Goal: Check status

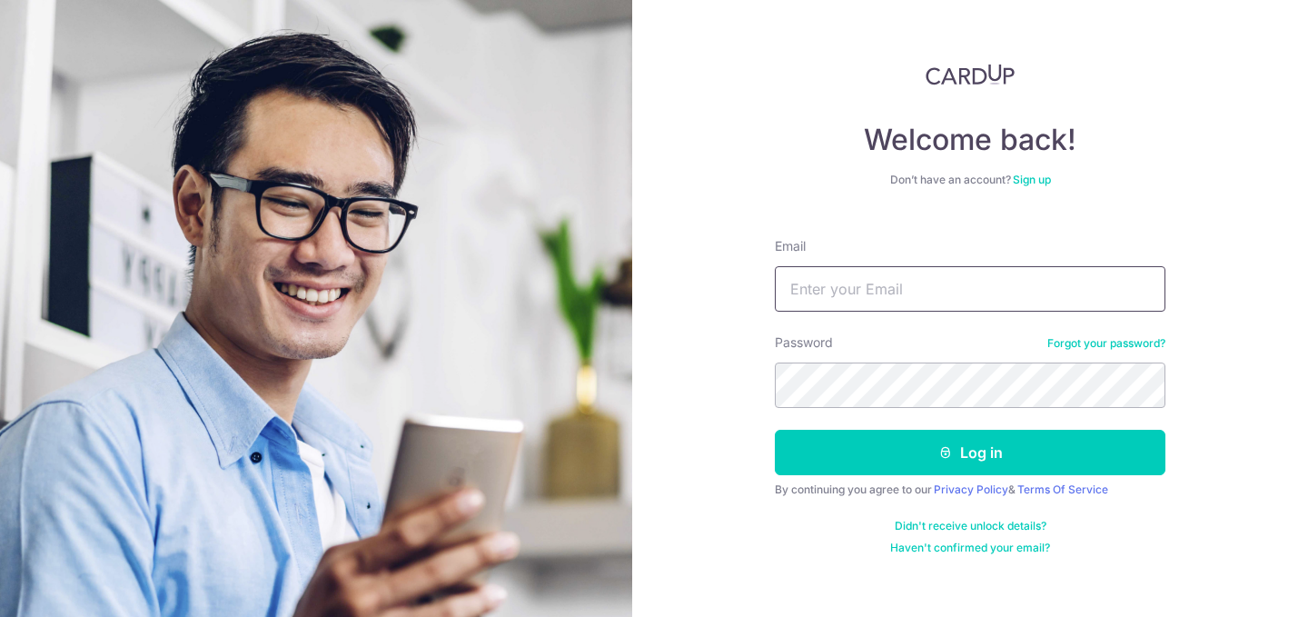
click at [809, 286] on input "Email" at bounding box center [970, 288] width 391 height 45
type input "[EMAIL_ADDRESS][DOMAIN_NAME]"
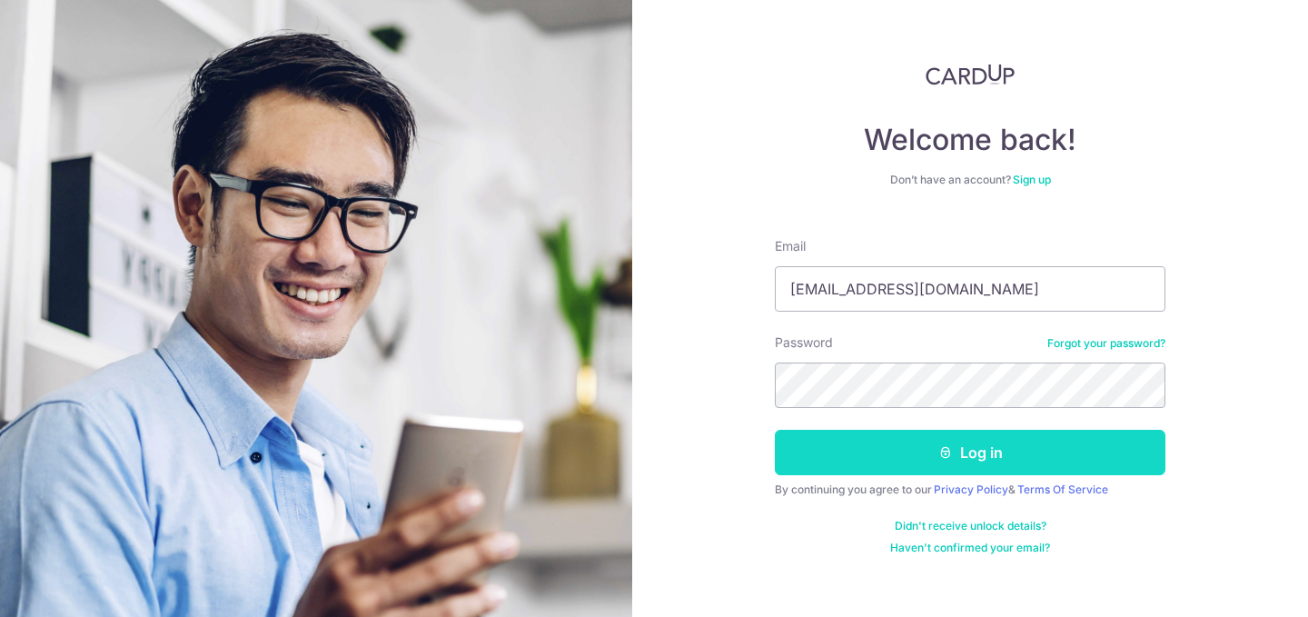
click at [862, 462] on button "Log in" at bounding box center [970, 452] width 391 height 45
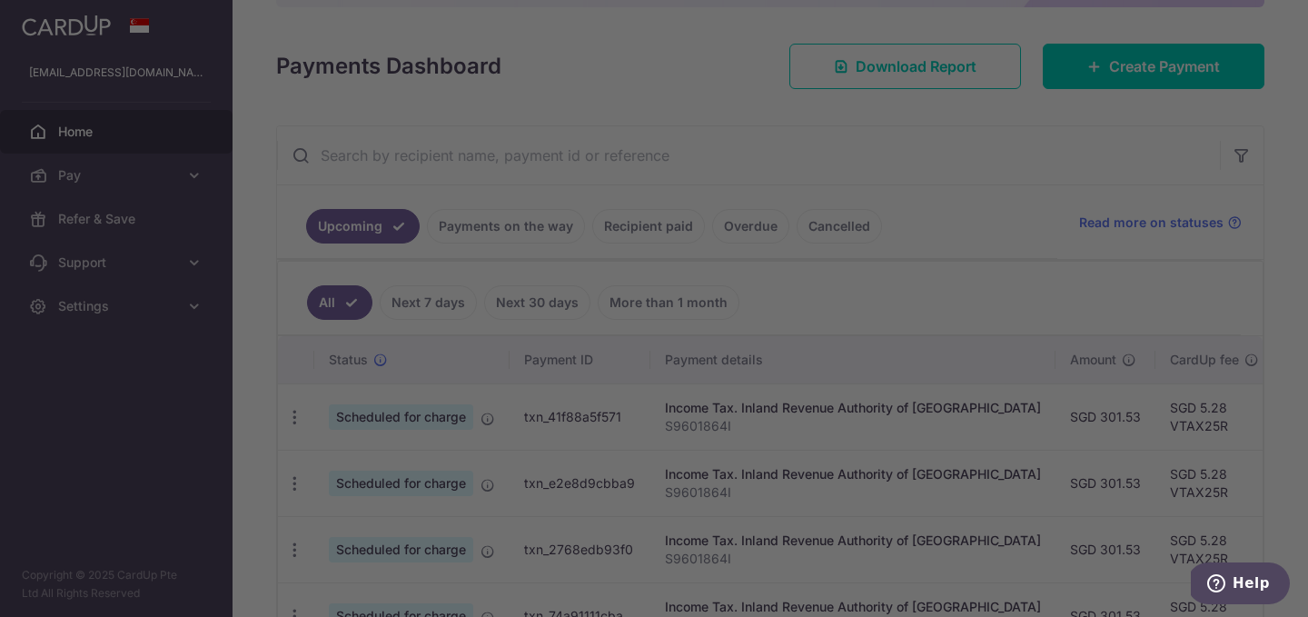
scroll to position [214, 0]
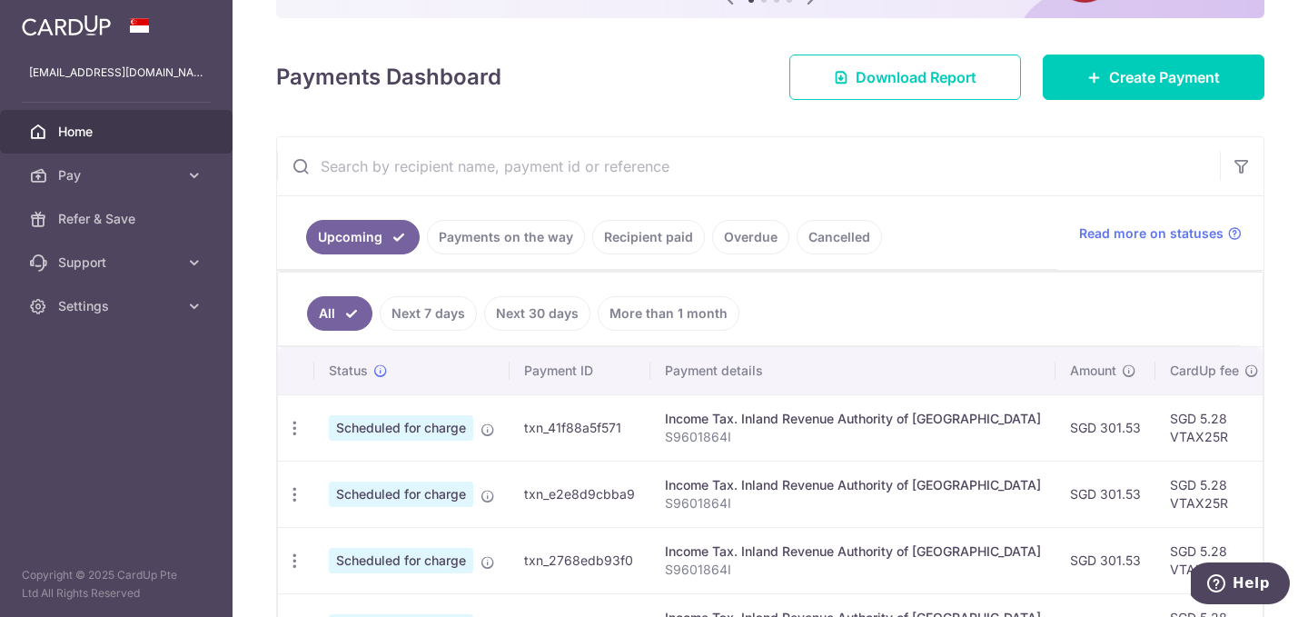
click at [677, 236] on link "Recipient paid" at bounding box center [648, 237] width 113 height 35
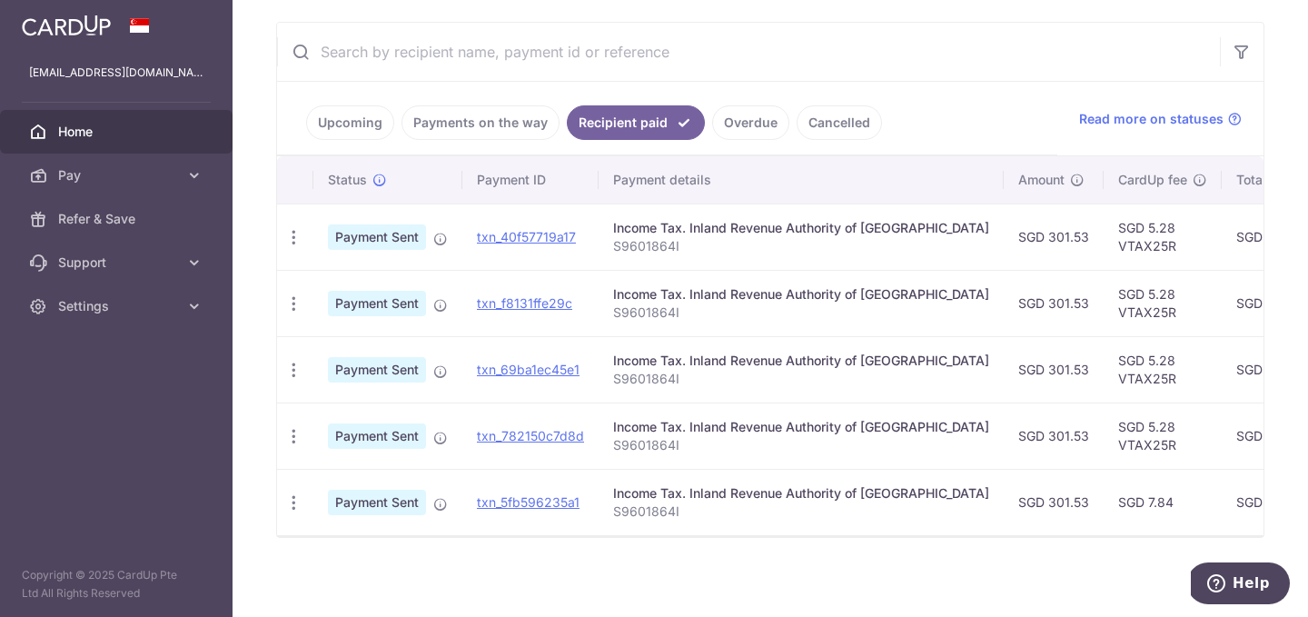
scroll to position [335, 0]
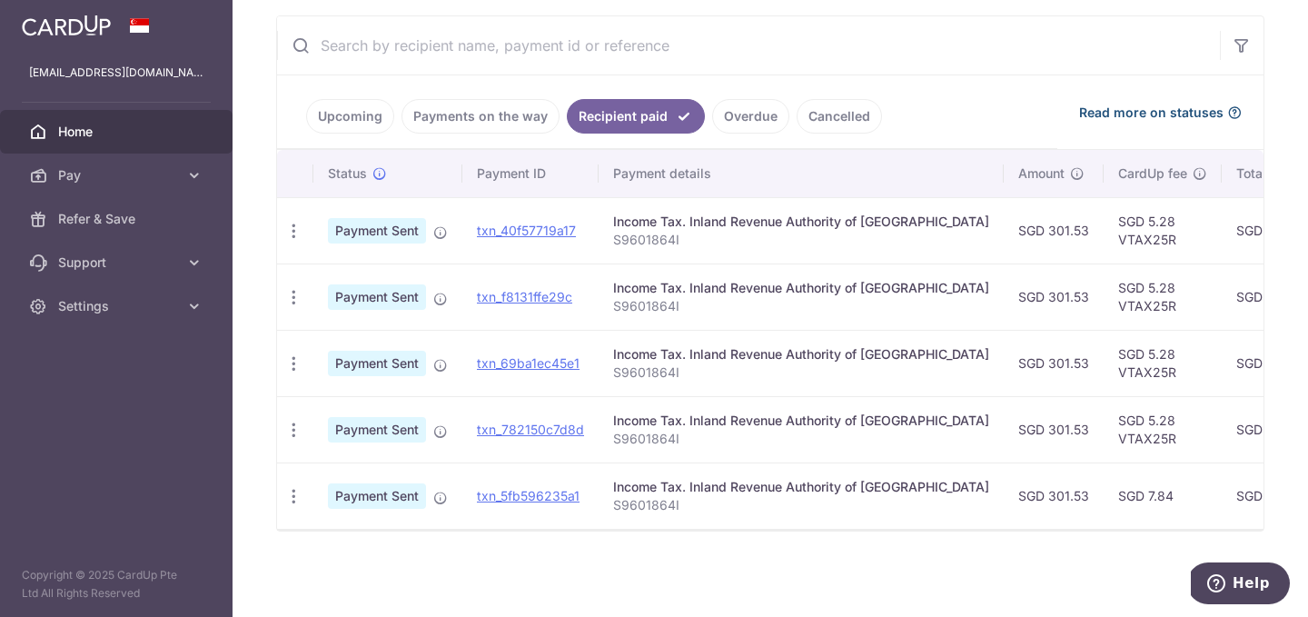
click at [1149, 107] on span "Read more on statuses" at bounding box center [1151, 113] width 144 height 18
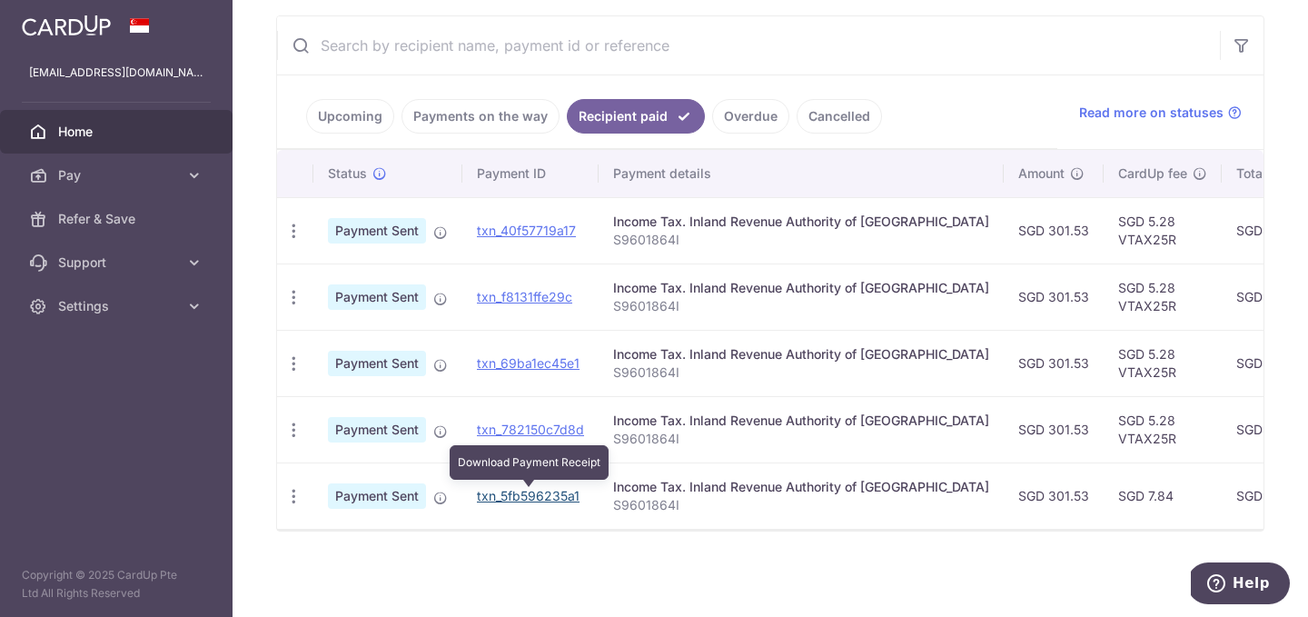
click at [542, 500] on link "txn_5fb596235a1" at bounding box center [528, 495] width 103 height 15
